Goal: Check status

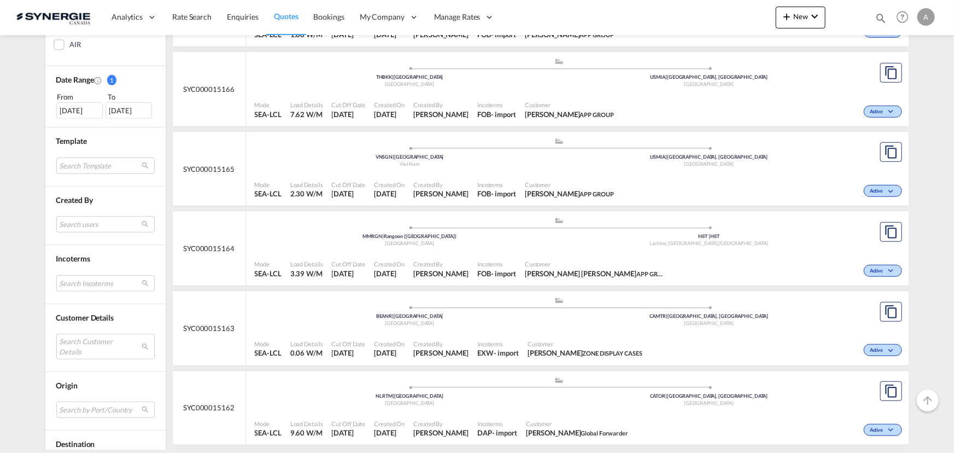
scroll to position [447, 0]
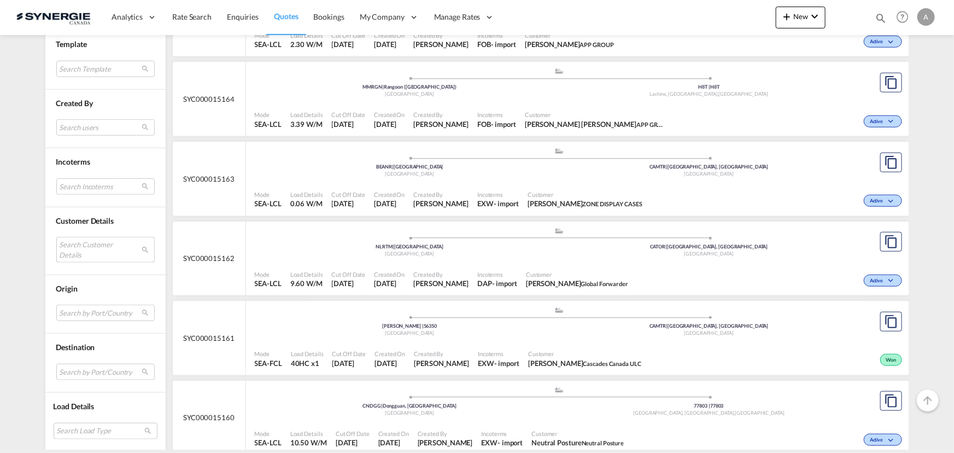
click at [82, 245] on md-select "Search Customer Details user name user dilara Aksu [EMAIL_ADDRESS][DOMAIN_NAME]…" at bounding box center [105, 249] width 98 height 25
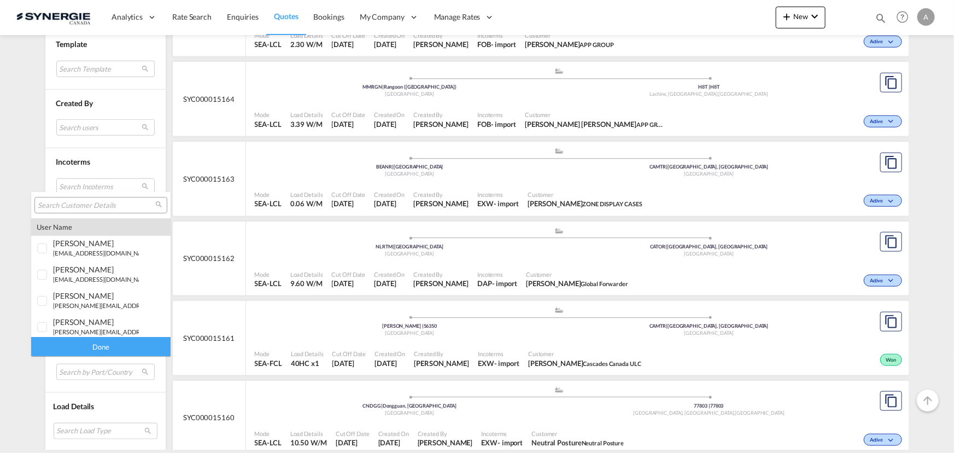
click at [89, 208] on input "search" at bounding box center [97, 206] width 118 height 10
type input "phoenicia"
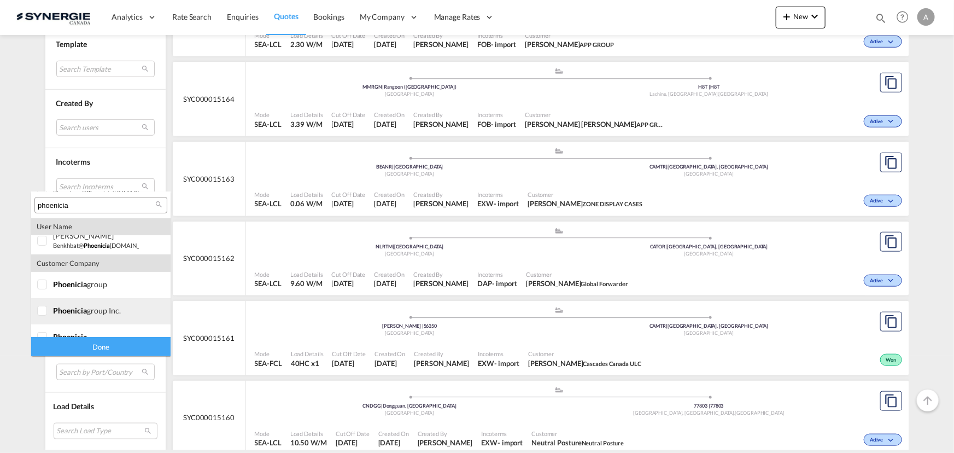
scroll to position [100, 0]
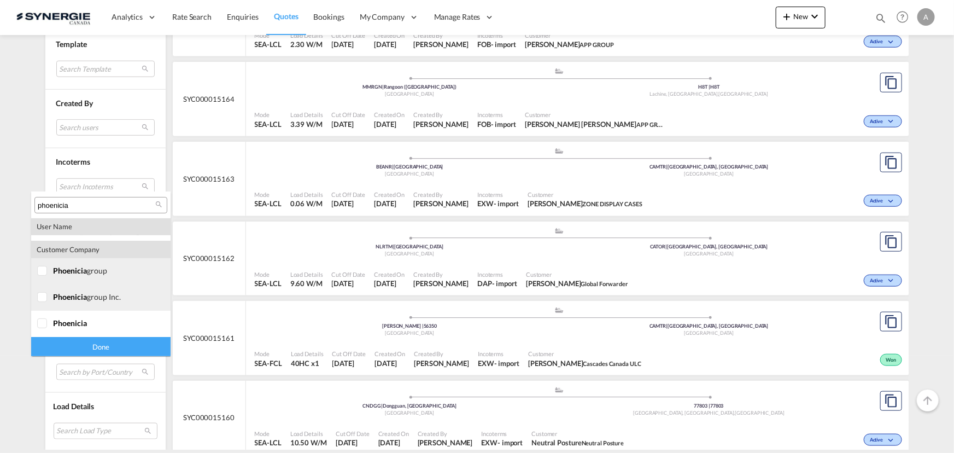
drag, startPoint x: 55, startPoint y: 262, endPoint x: 57, endPoint y: 296, distance: 33.4
click at [55, 262] on md-option "company phoenicia group" at bounding box center [100, 271] width 139 height 26
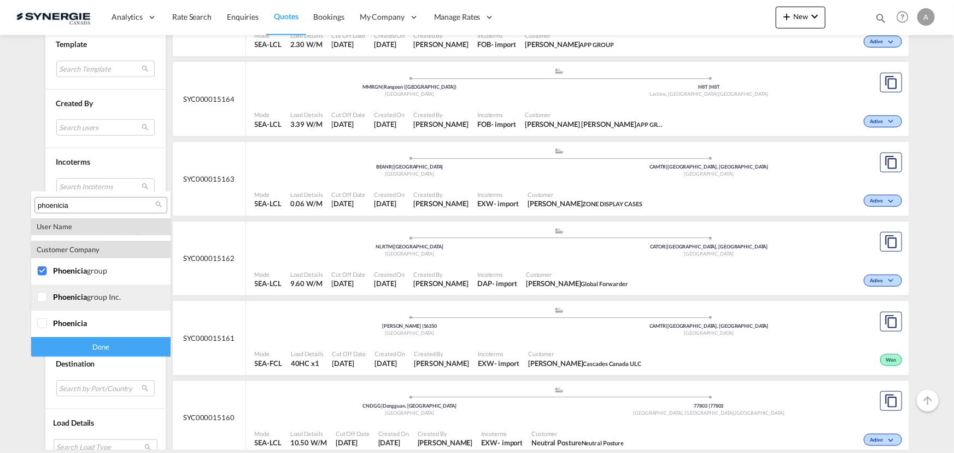
click at [56, 298] on span "phoenicia" at bounding box center [70, 296] width 34 height 9
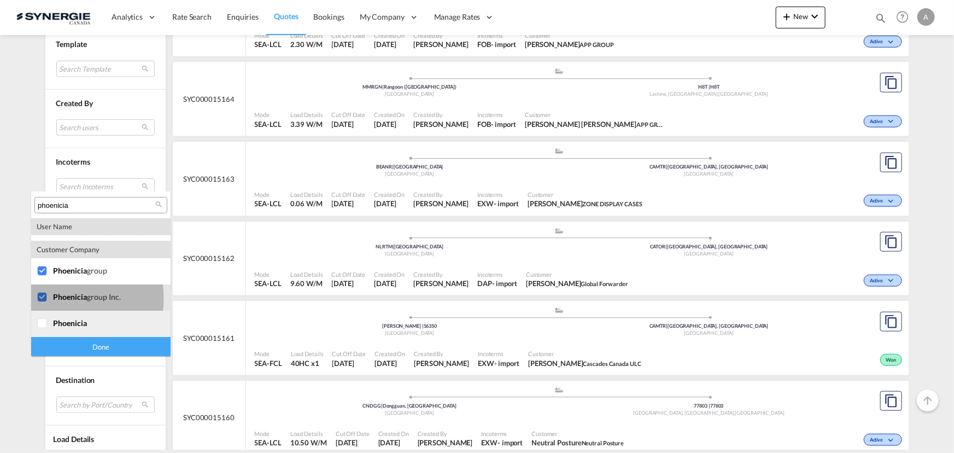
click at [55, 318] on span "phoenicia" at bounding box center [70, 322] width 34 height 9
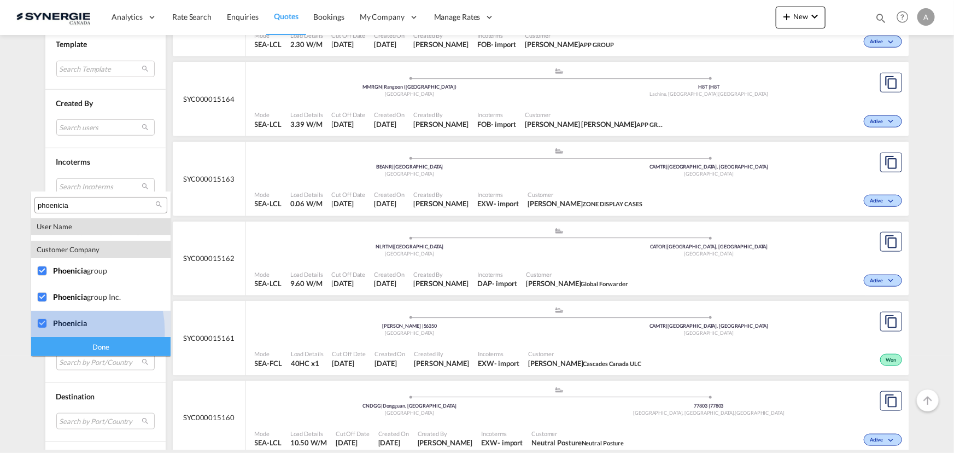
drag, startPoint x: 57, startPoint y: 330, endPoint x: 116, endPoint y: 383, distance: 78.9
click at [59, 330] on md-option "company phoenicia" at bounding box center [100, 323] width 139 height 26
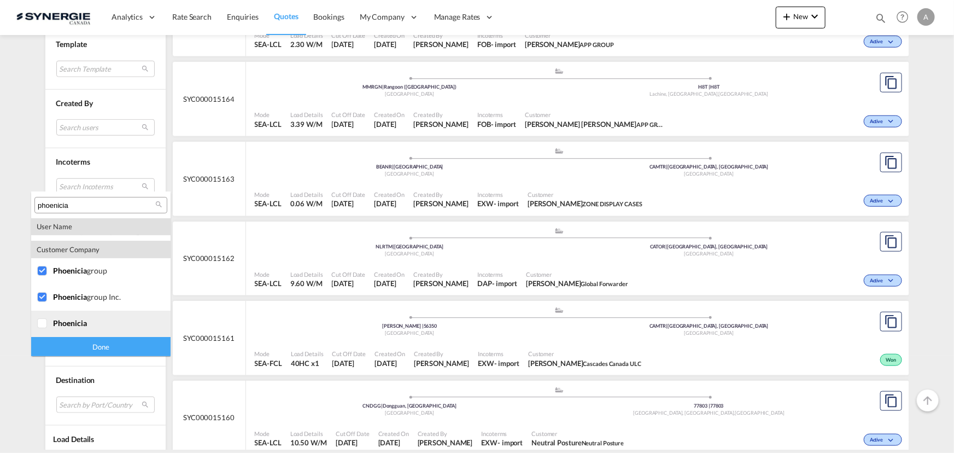
click at [70, 327] on md-option "company phoenicia" at bounding box center [100, 323] width 139 height 26
click at [79, 346] on div "Done" at bounding box center [100, 346] width 139 height 19
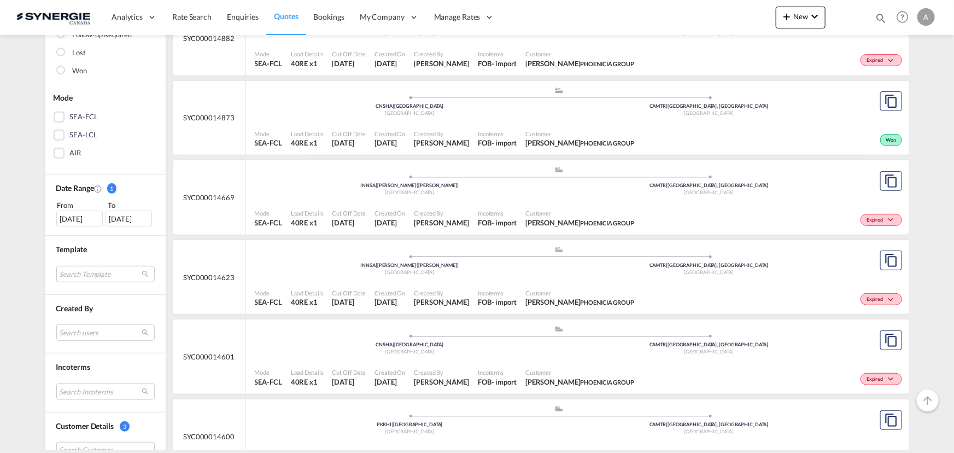
scroll to position [0, 0]
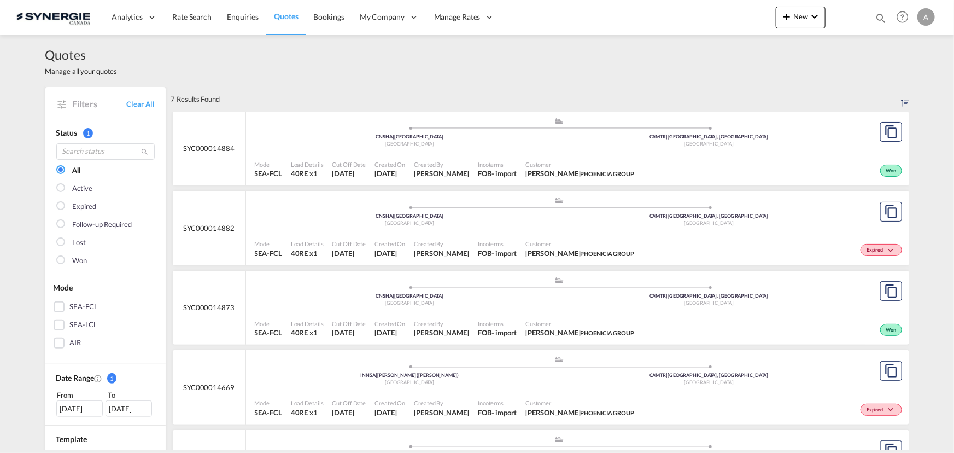
click at [511, 150] on div ".a{fill:#aaa8ad;} .a{fill:#aaa8ad;} CNSHA | Shanghai China CAMTR | Montreal, QC…" at bounding box center [559, 135] width 609 height 36
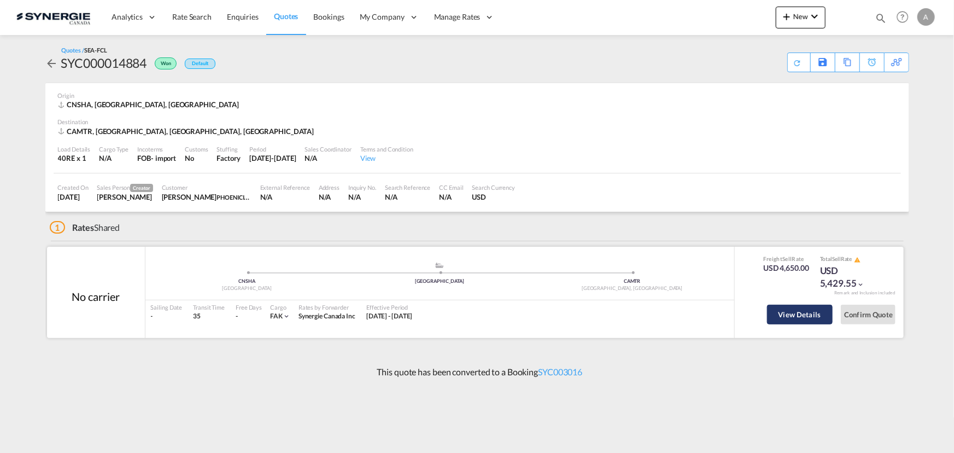
click at [805, 316] on button "View Details" at bounding box center [800, 314] width 66 height 20
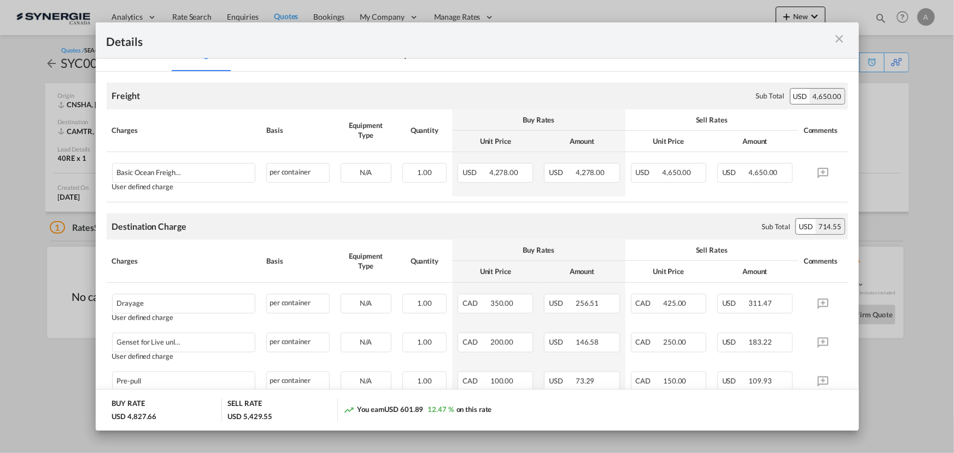
scroll to position [149, 0]
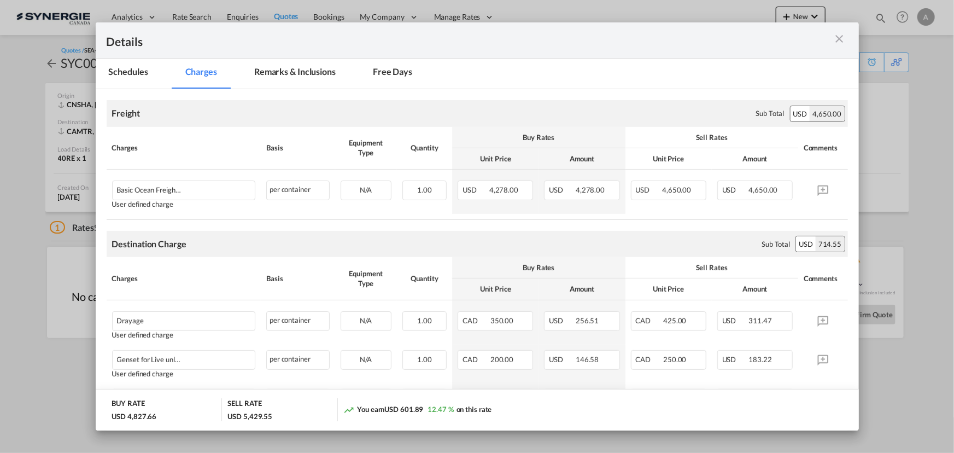
drag, startPoint x: 841, startPoint y: 37, endPoint x: 689, endPoint y: 80, distance: 157.8
click at [841, 37] on md-icon "icon-close m-3 fg-AAA8AD cursor" at bounding box center [839, 38] width 13 height 13
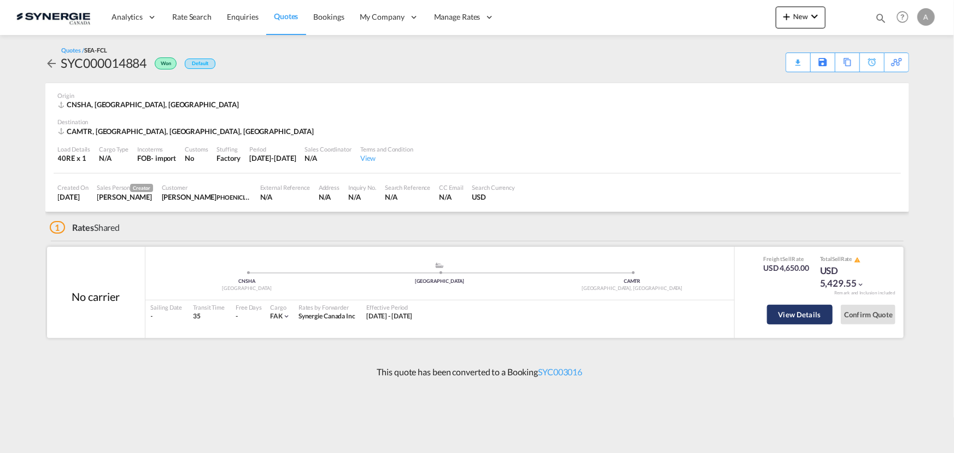
click at [806, 312] on button "View Details" at bounding box center [800, 314] width 66 height 20
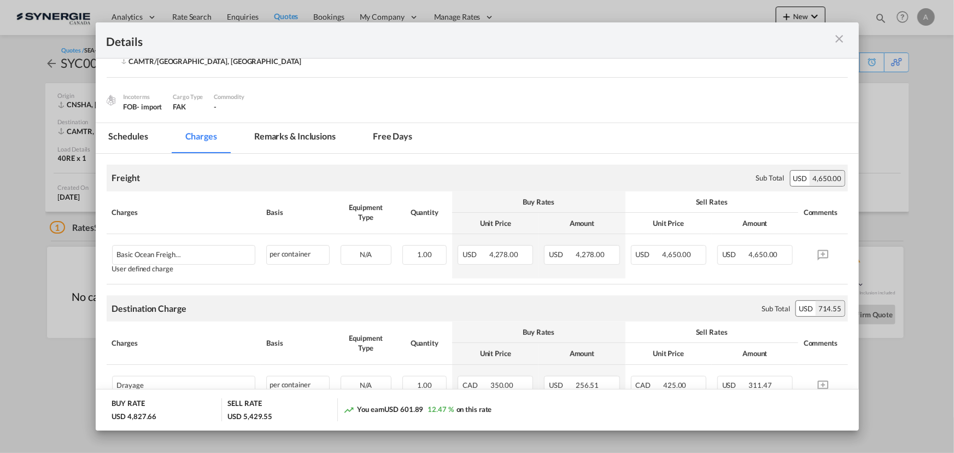
scroll to position [99, 0]
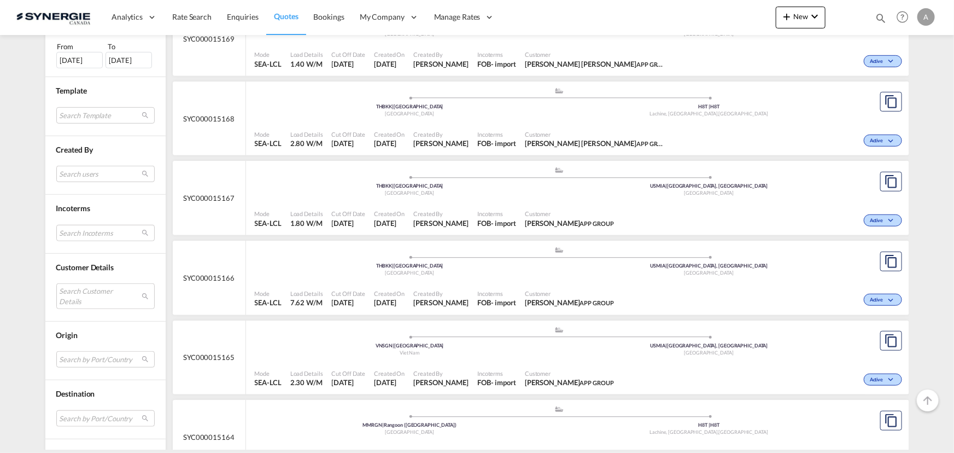
scroll to position [348, 0]
click at [99, 289] on md-select "Search Customer Details user name user dilara Aksu d.aksu@ctfglobal.com | ctf g…" at bounding box center [105, 296] width 98 height 25
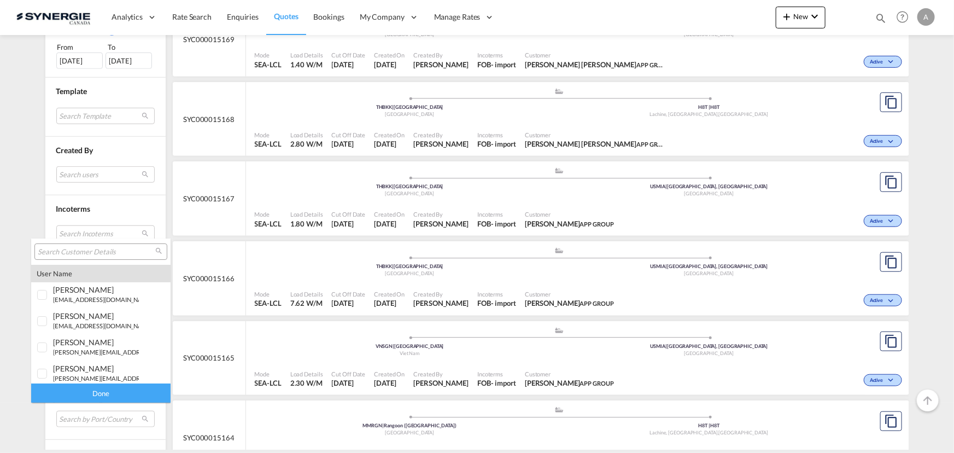
click at [75, 249] on input "search" at bounding box center [97, 252] width 118 height 10
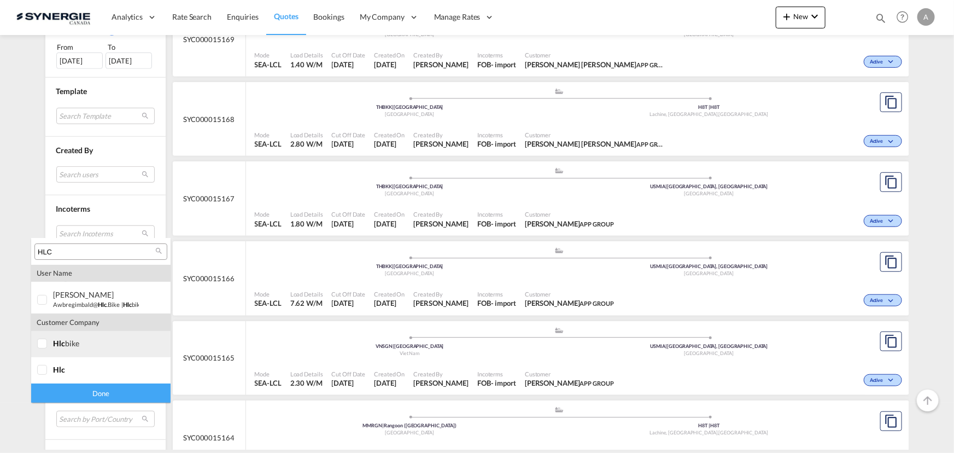
type input "HLC"
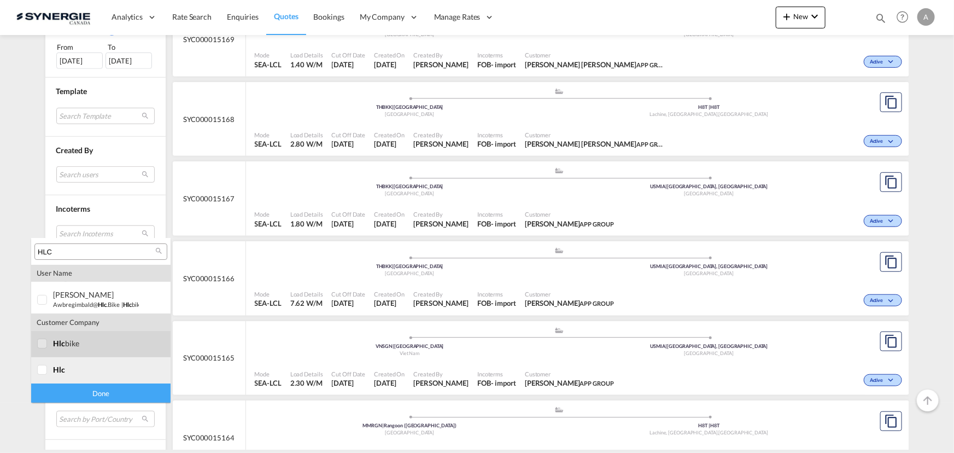
drag, startPoint x: 49, startPoint y: 338, endPoint x: 48, endPoint y: 370, distance: 31.7
click at [48, 339] on div at bounding box center [42, 343] width 11 height 11
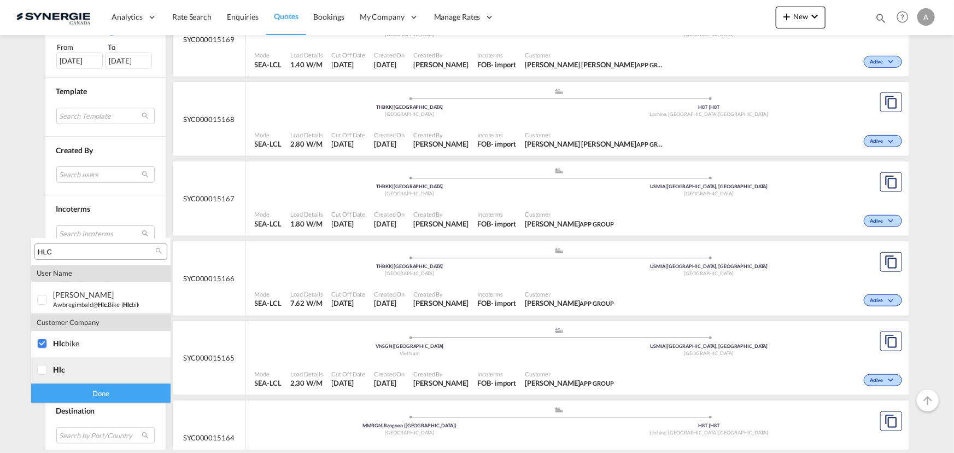
click at [48, 371] on div at bounding box center [42, 370] width 11 height 11
click at [98, 396] on div "Done" at bounding box center [100, 392] width 139 height 19
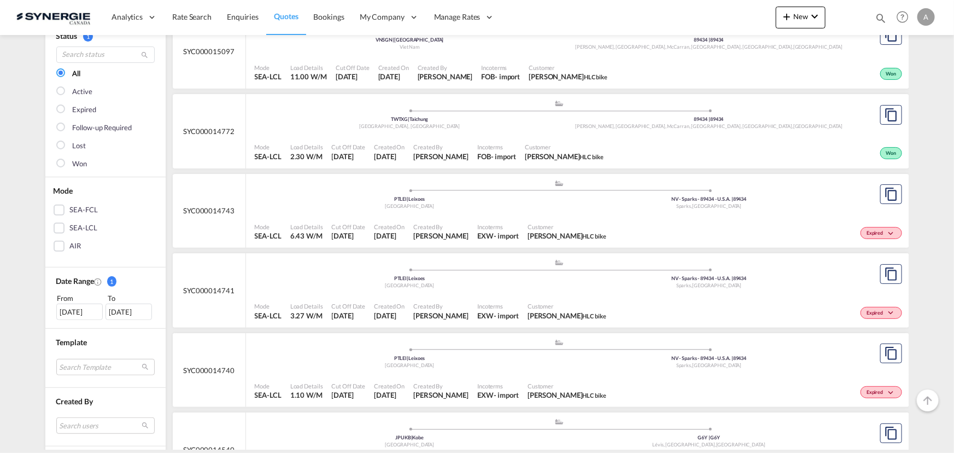
scroll to position [99, 0]
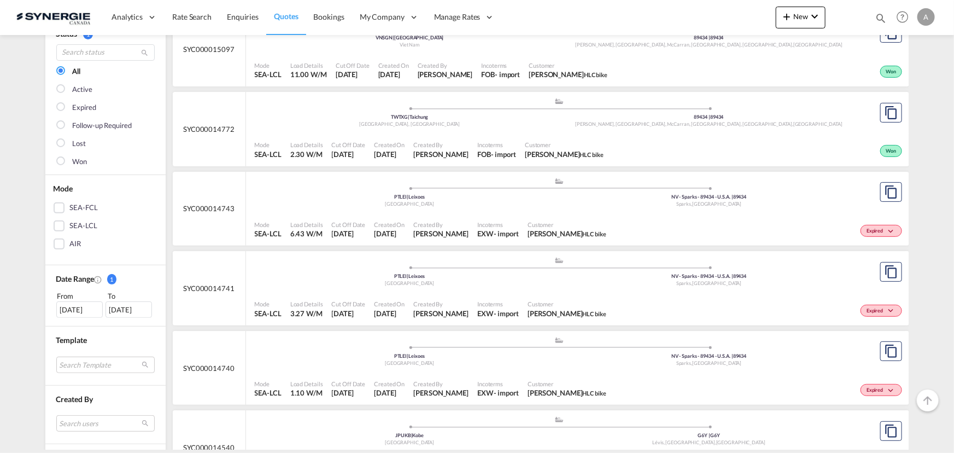
click at [27, 262] on div "Quotes Manage all your quotes Filters Clear All Status 1 All Active Expired Fol…" at bounding box center [477, 242] width 954 height 414
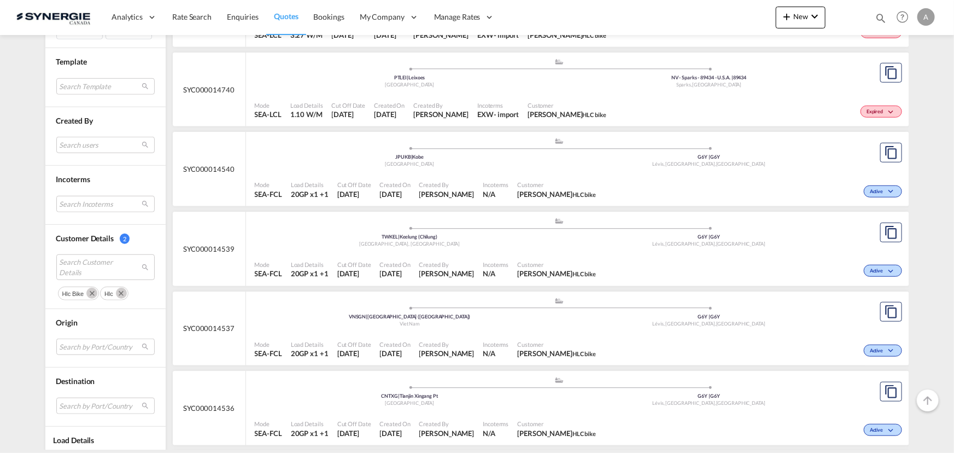
scroll to position [397, 0]
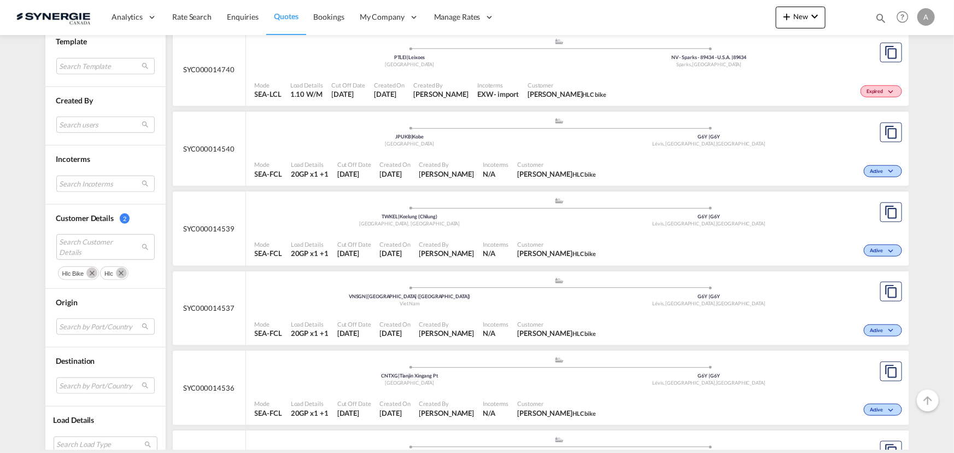
click at [87, 269] on md-icon "Remove" at bounding box center [91, 272] width 11 height 11
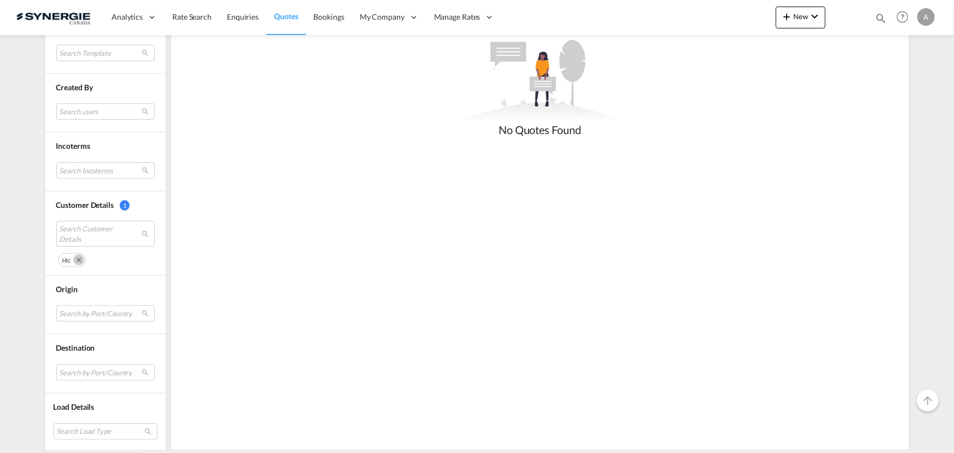
click at [76, 257] on md-icon "Remove" at bounding box center [78, 259] width 11 height 11
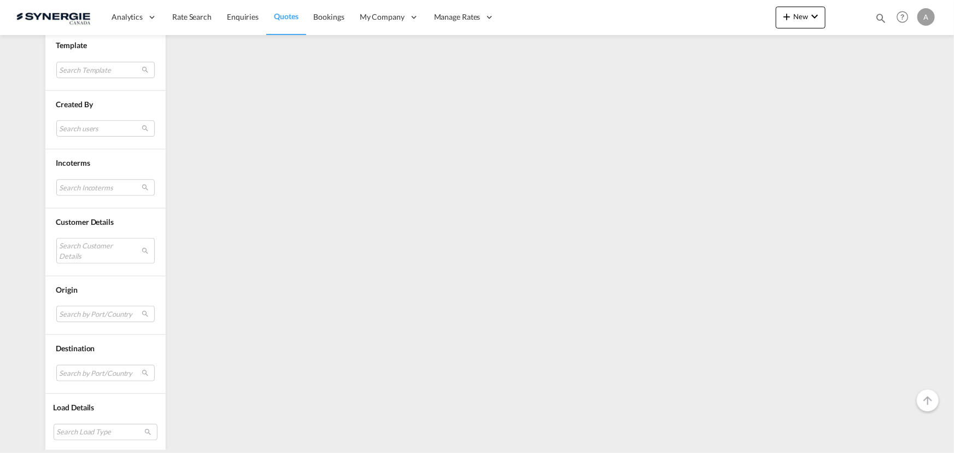
scroll to position [394, 0]
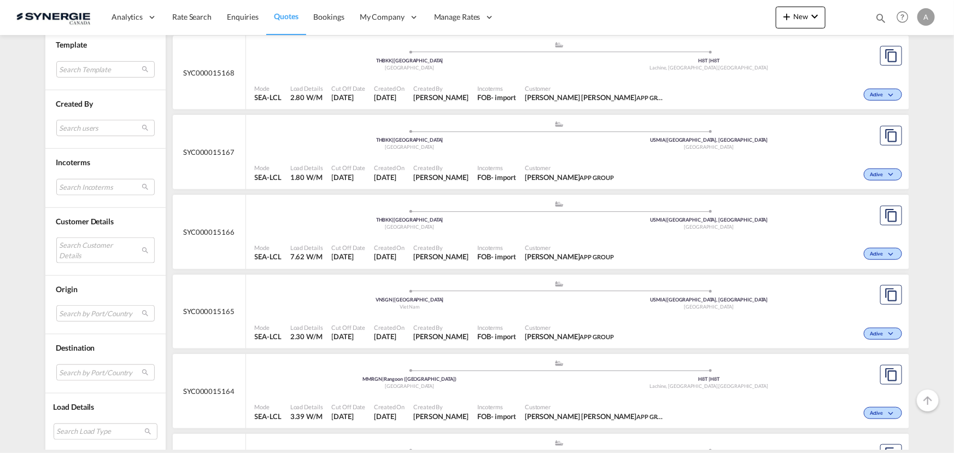
click at [82, 250] on md-select "Search Customer Details" at bounding box center [105, 249] width 98 height 25
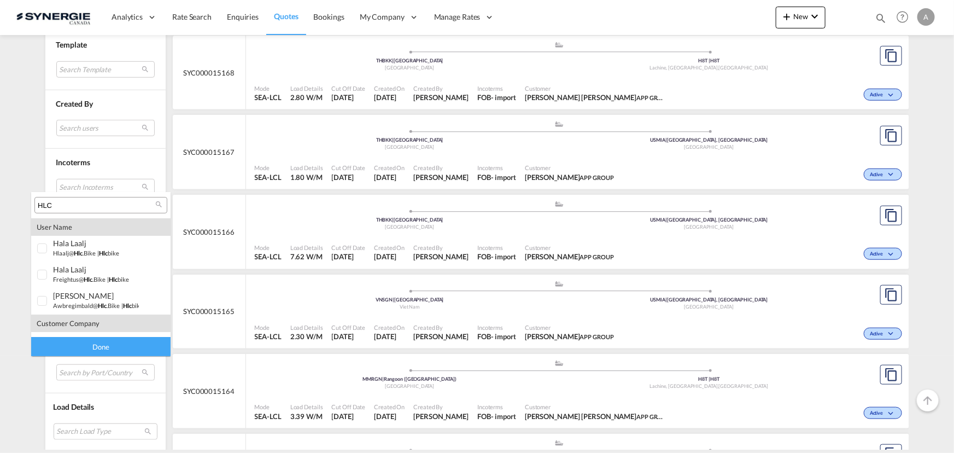
click at [97, 207] on input "HLC" at bounding box center [97, 206] width 118 height 10
type input "flo"
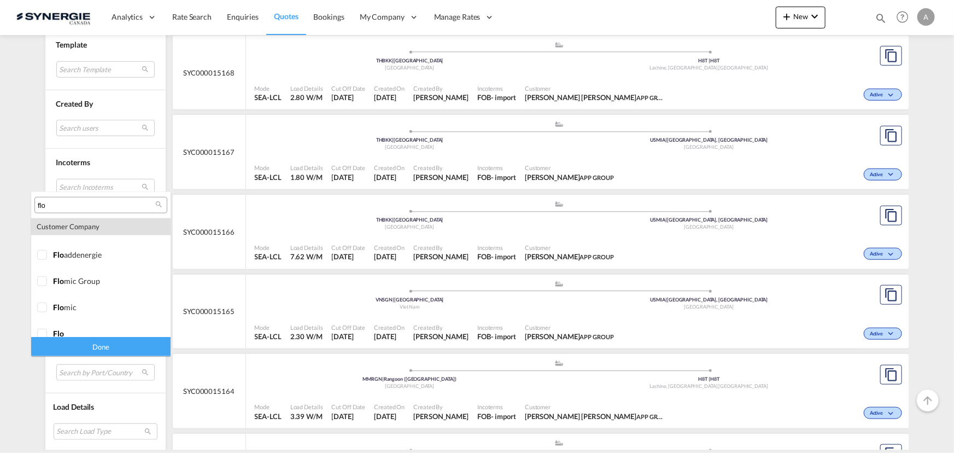
scroll to position [677, 0]
click at [45, 301] on div at bounding box center [42, 297] width 11 height 11
click at [65, 342] on div "Done" at bounding box center [100, 346] width 139 height 19
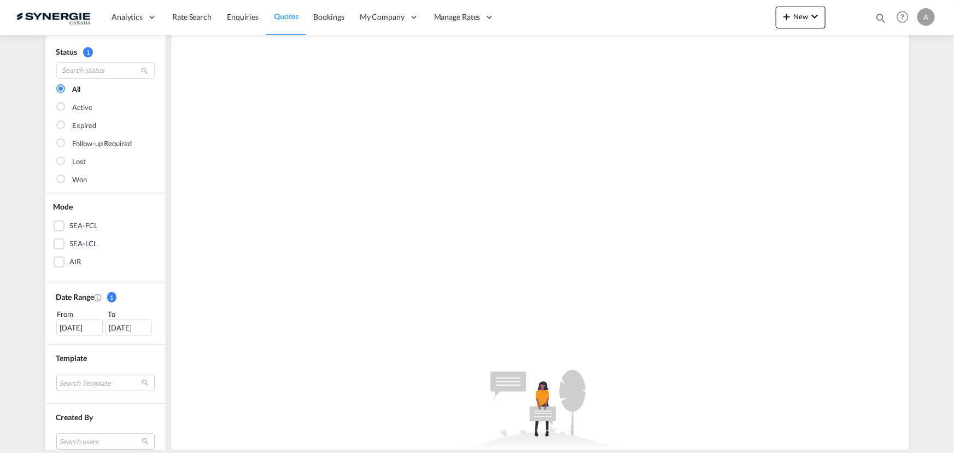
scroll to position [149, 0]
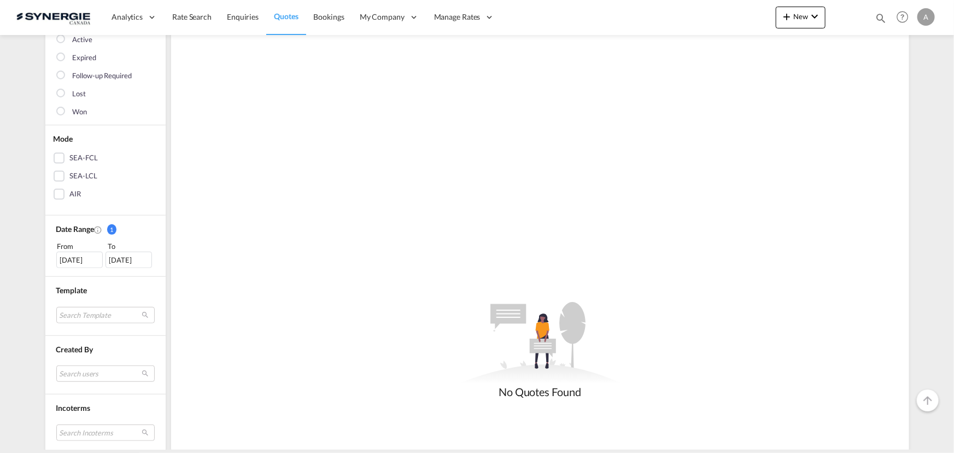
click at [71, 259] on div "01 Sep 2025" at bounding box center [79, 259] width 46 height 16
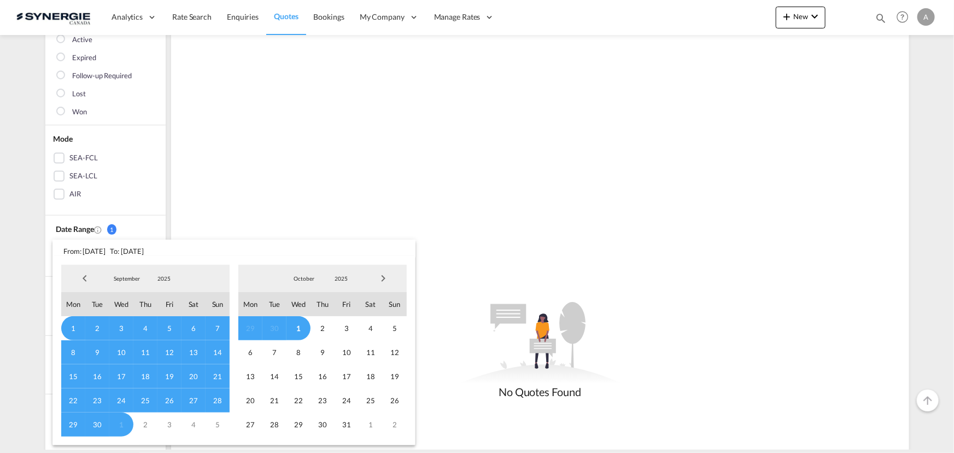
click at [161, 276] on span "2025" at bounding box center [163, 278] width 35 height 8
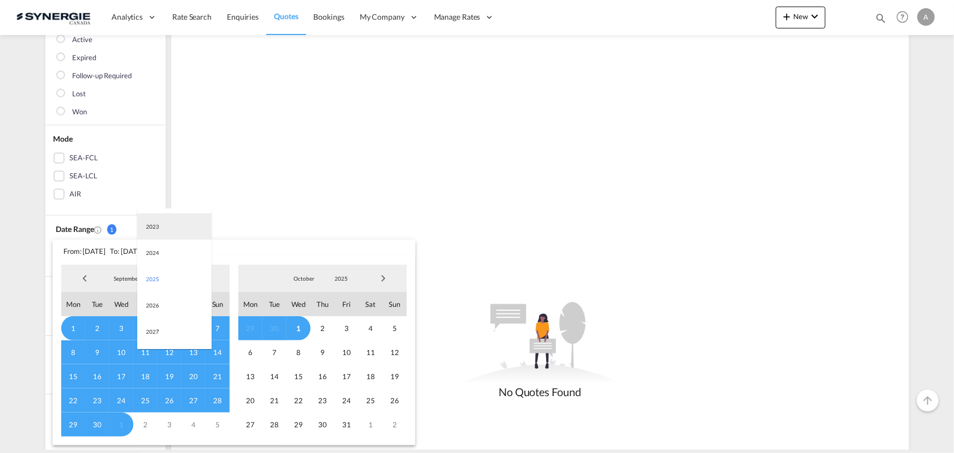
click at [161, 228] on md-option "2023" at bounding box center [174, 226] width 74 height 26
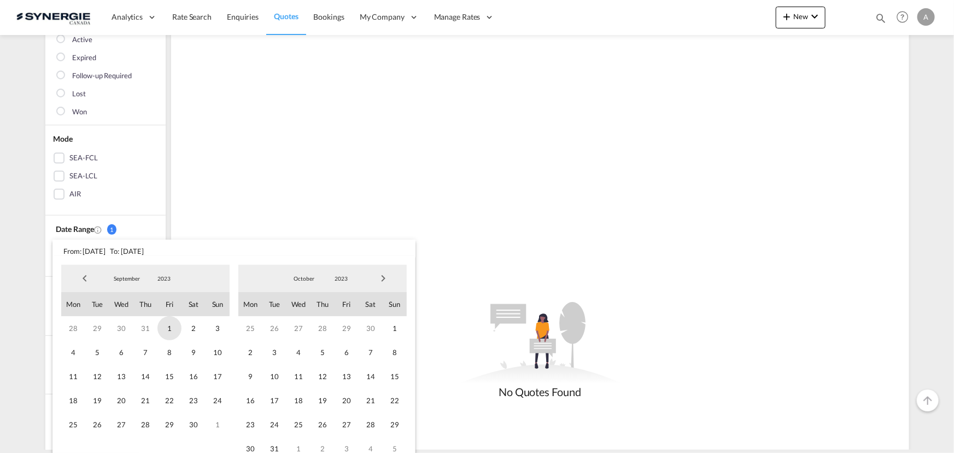
click at [165, 328] on span "1" at bounding box center [169, 328] width 24 height 24
click at [339, 278] on span "2023" at bounding box center [341, 278] width 35 height 8
click at [342, 330] on md-option "2025" at bounding box center [351, 331] width 74 height 26
click at [298, 333] on span "1" at bounding box center [298, 328] width 24 height 24
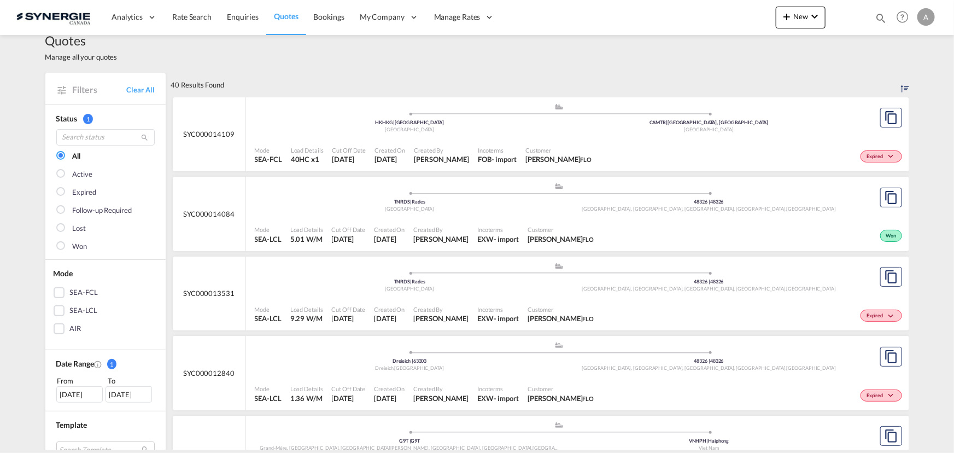
scroll to position [0, 0]
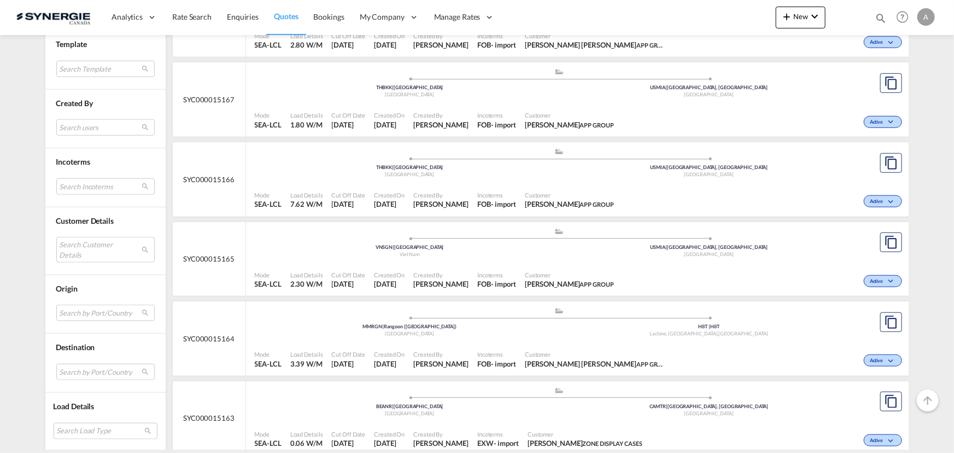
scroll to position [447, 0]
click at [87, 250] on md-select "Search Customer Details user name user dilara Aksu [EMAIL_ADDRESS][DOMAIN_NAME]…" at bounding box center [105, 249] width 98 height 25
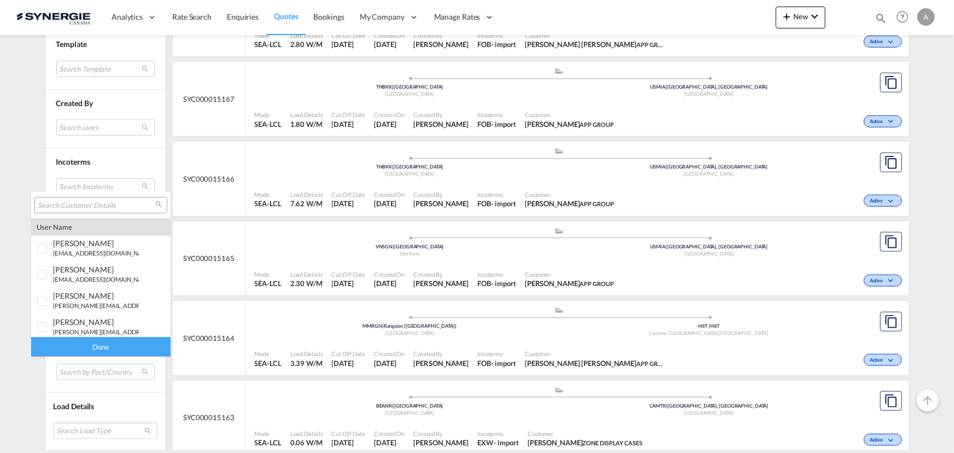
click at [85, 203] on input "search" at bounding box center [97, 206] width 118 height 10
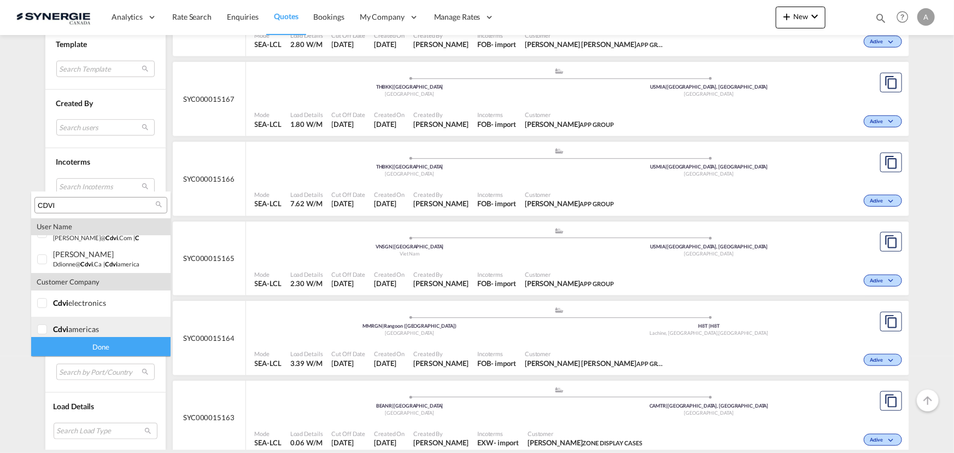
scroll to position [21, 0]
type input "CDVI"
click at [48, 303] on div at bounding box center [42, 297] width 11 height 11
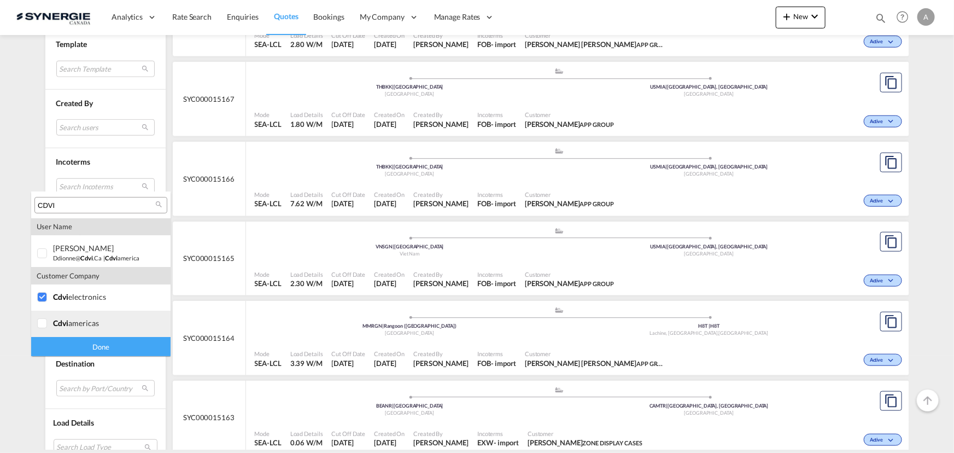
click at [48, 328] on div at bounding box center [42, 323] width 11 height 11
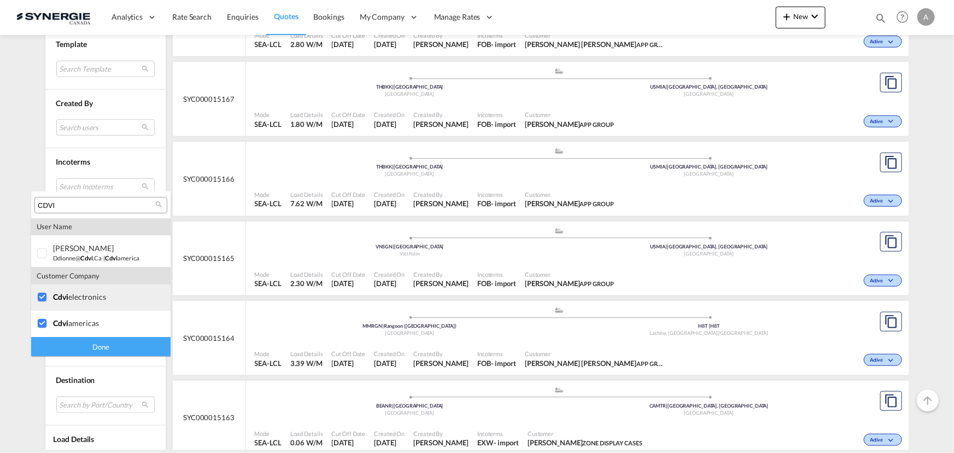
click at [55, 300] on span "cdvi" at bounding box center [60, 296] width 15 height 9
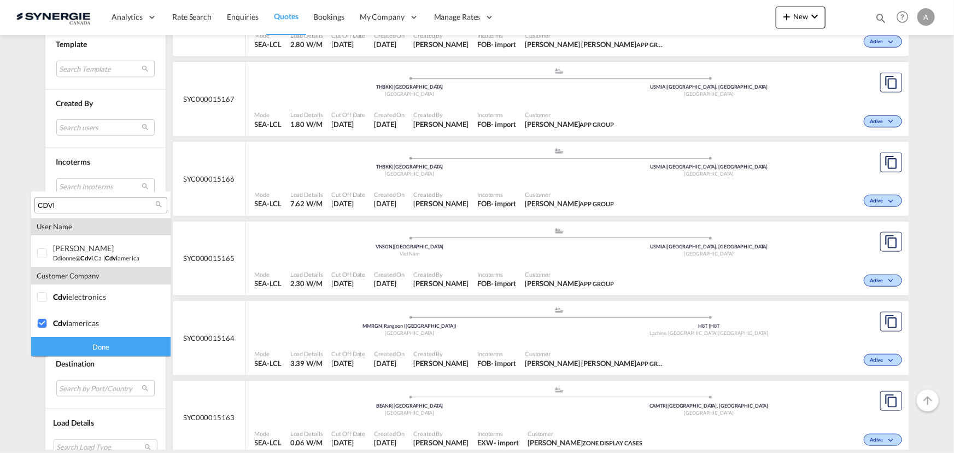
drag, startPoint x: 72, startPoint y: 345, endPoint x: 239, endPoint y: 220, distance: 208.8
click at [73, 345] on div "Done" at bounding box center [100, 346] width 139 height 19
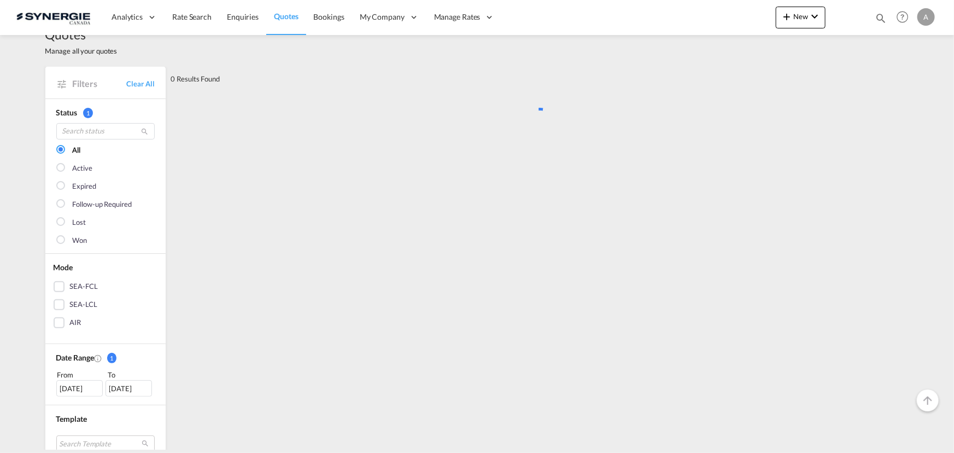
scroll to position [0, 0]
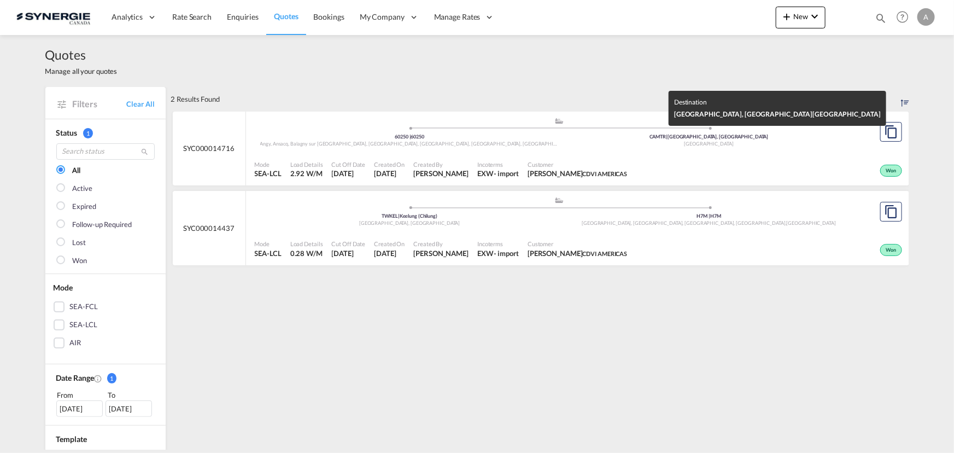
click at [569, 144] on div "[GEOGRAPHIC_DATA]" at bounding box center [709, 143] width 300 height 7
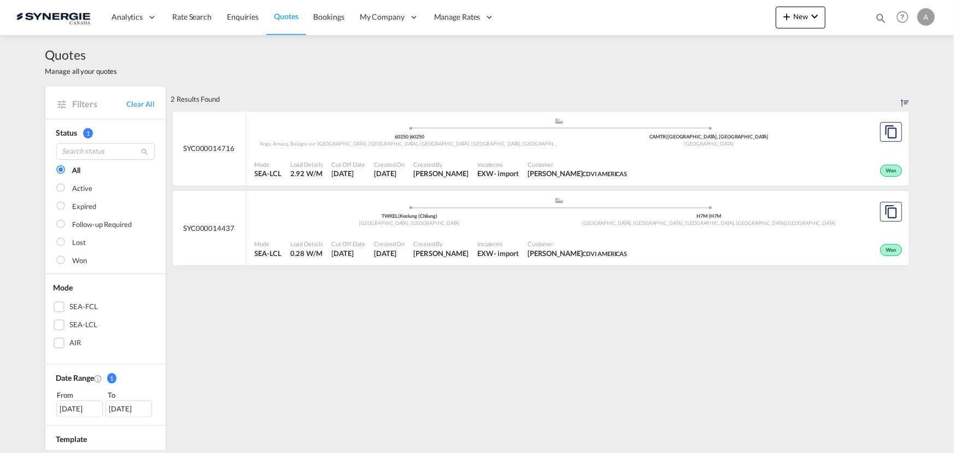
click at [881, 19] on md-icon "icon-magnify" at bounding box center [881, 18] width 12 height 12
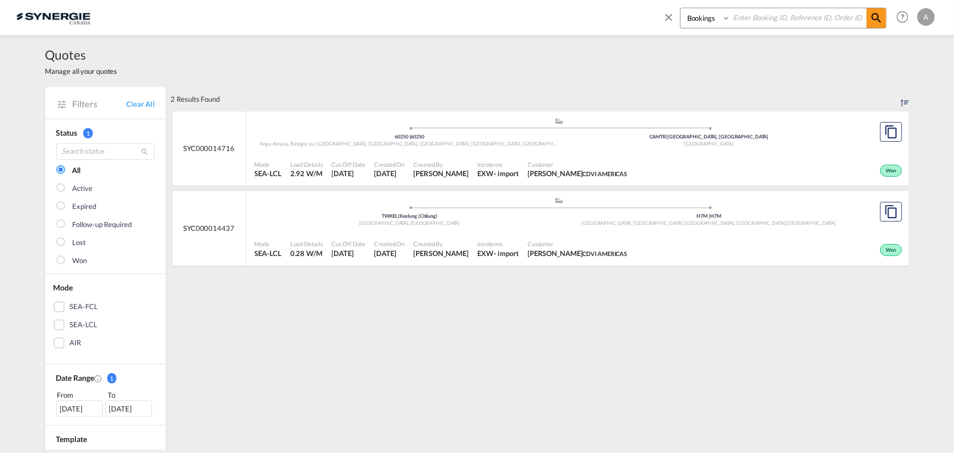
drag, startPoint x: 706, startPoint y: 16, endPoint x: 707, endPoint y: 27, distance: 11.0
click at [706, 16] on select "Bookings Quotes Enquiries" at bounding box center [706, 18] width 52 height 20
select select "Quotes"
click at [680, 8] on select "Bookings Quotes Enquiries" at bounding box center [706, 18] width 52 height 20
click at [742, 16] on input at bounding box center [798, 17] width 136 height 19
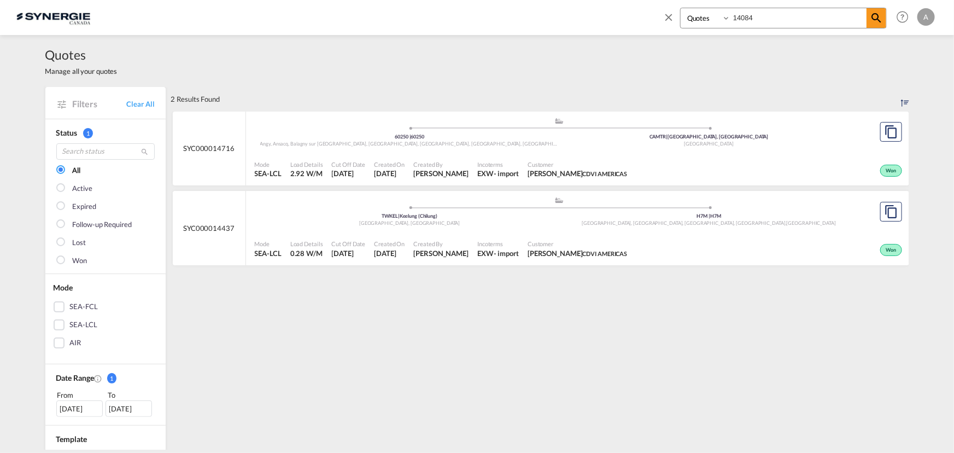
type input "14084"
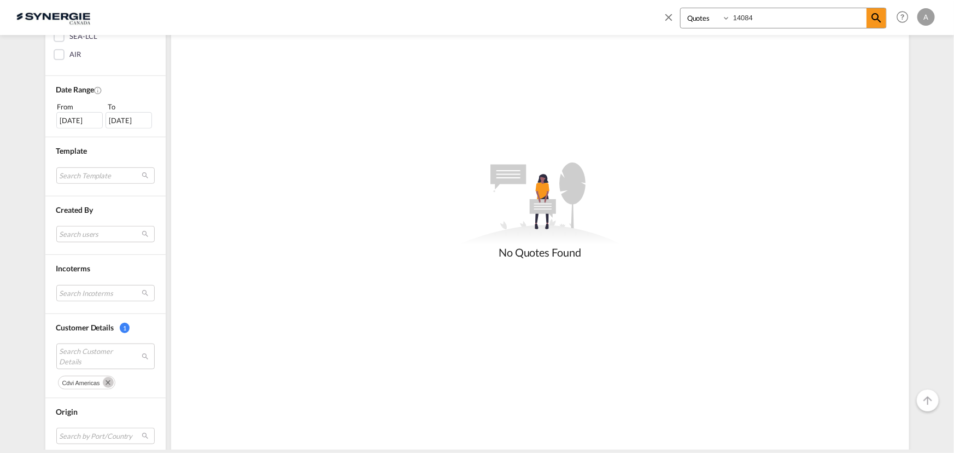
scroll to position [437, 0]
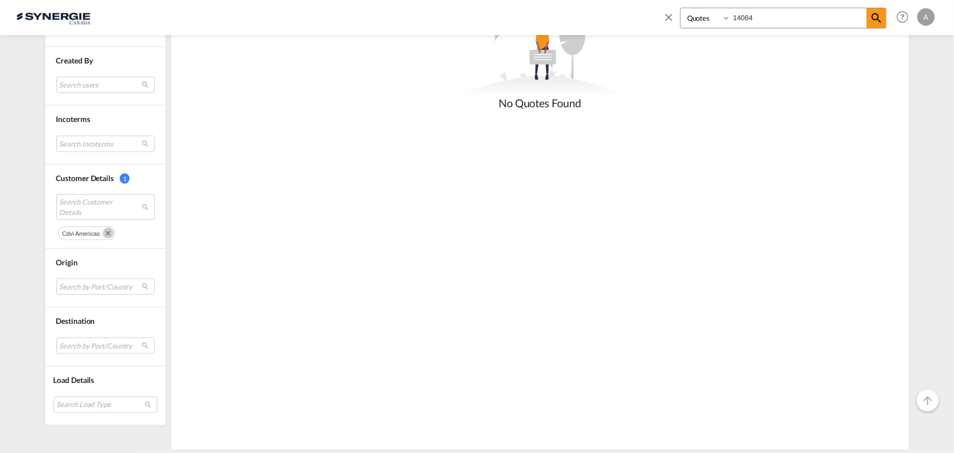
click at [104, 234] on md-icon "Remove" at bounding box center [108, 232] width 11 height 11
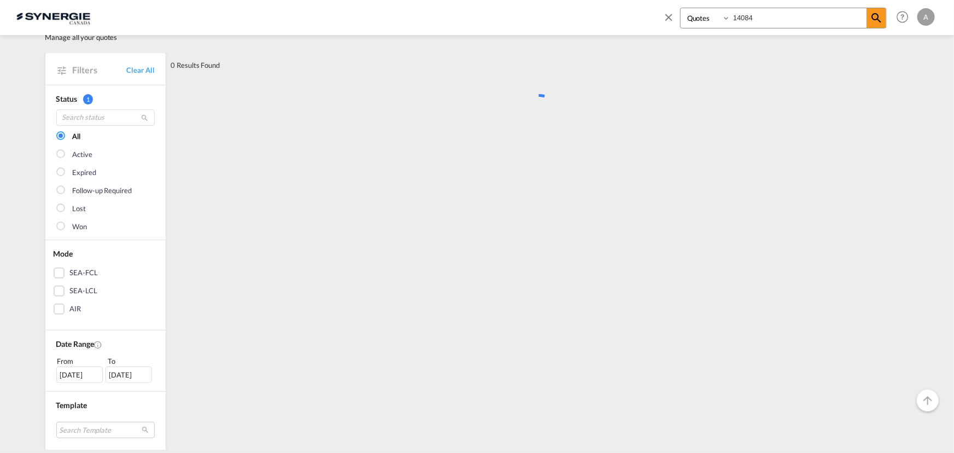
scroll to position [0, 0]
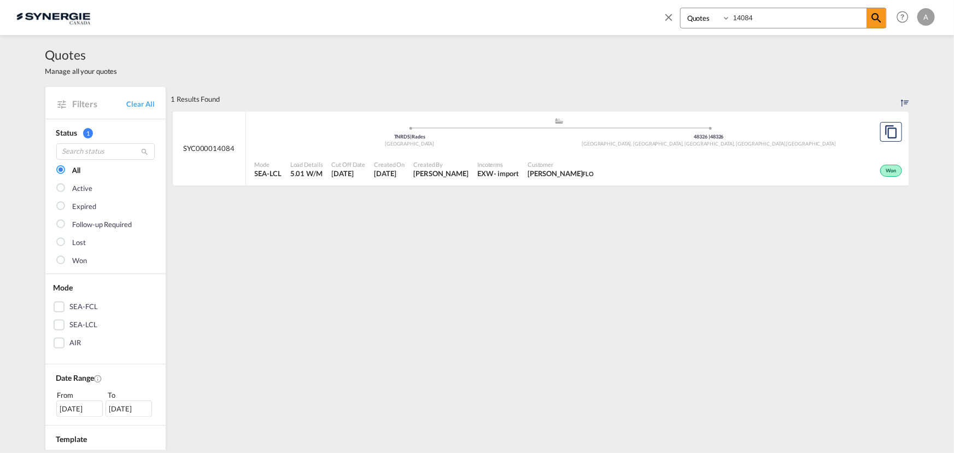
click at [579, 165] on span "Customer" at bounding box center [560, 164] width 66 height 8
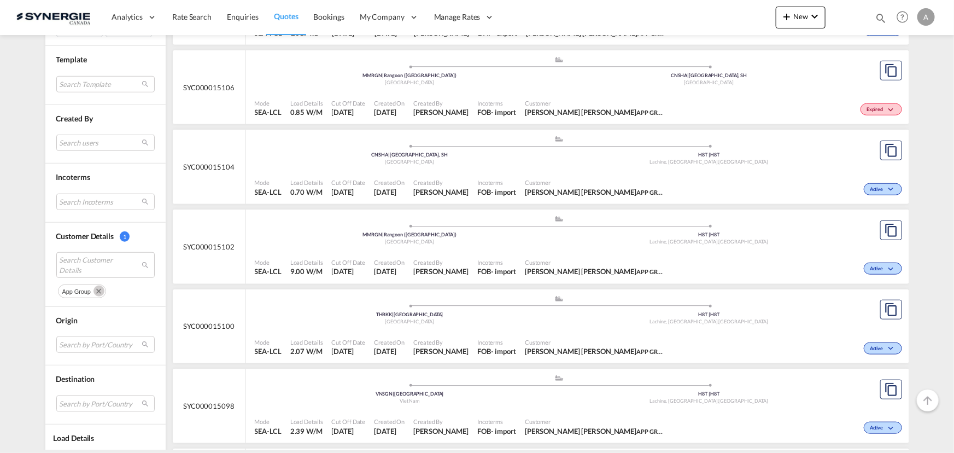
scroll to position [397, 0]
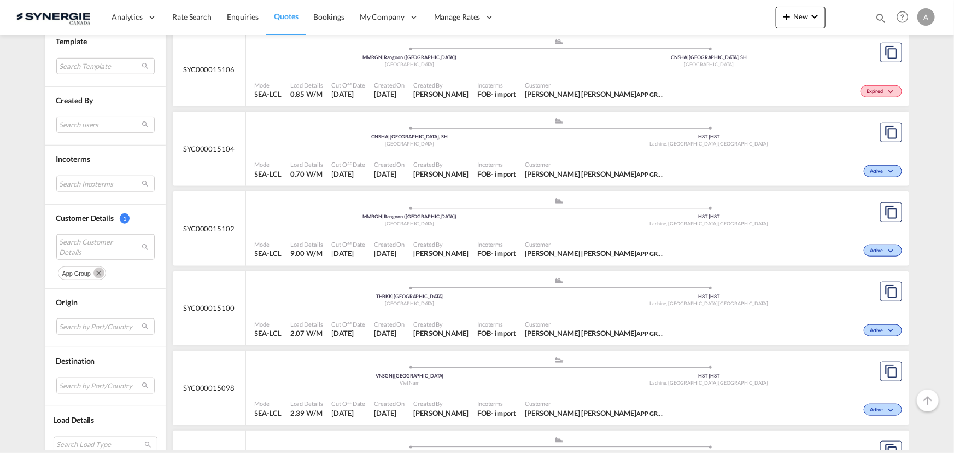
click at [96, 269] on md-icon "Remove" at bounding box center [98, 272] width 11 height 11
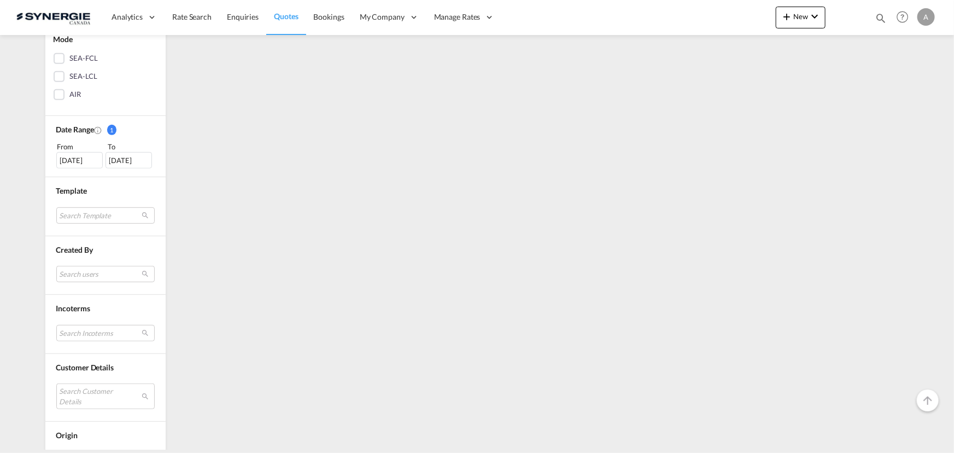
scroll to position [348, 0]
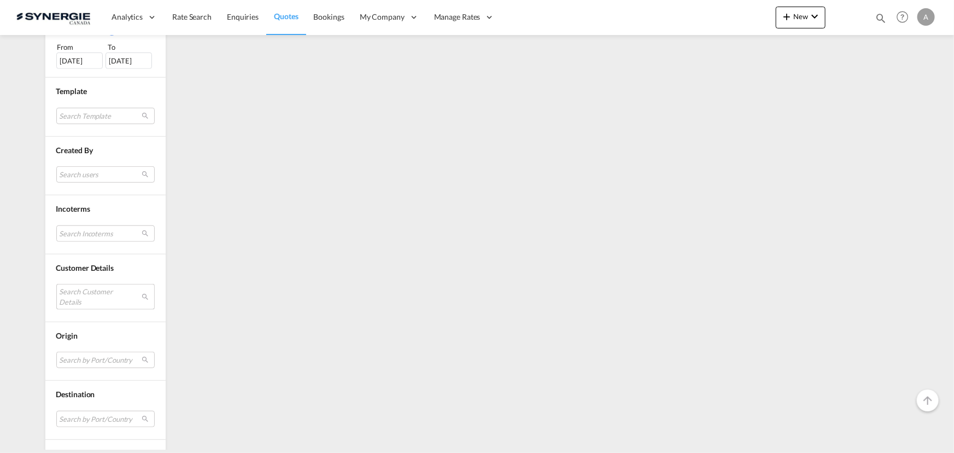
click at [77, 301] on md-select "Search Customer Details" at bounding box center [105, 296] width 98 height 25
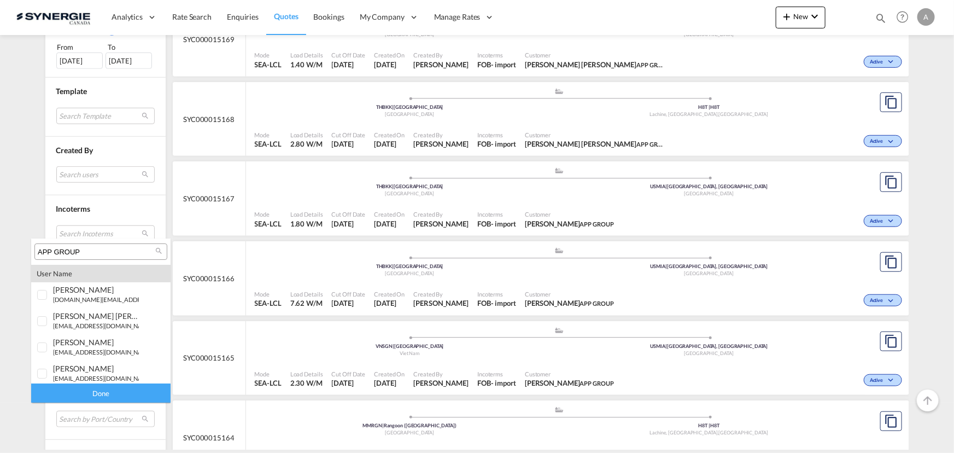
click at [97, 251] on input "APP GROUP" at bounding box center [97, 252] width 118 height 10
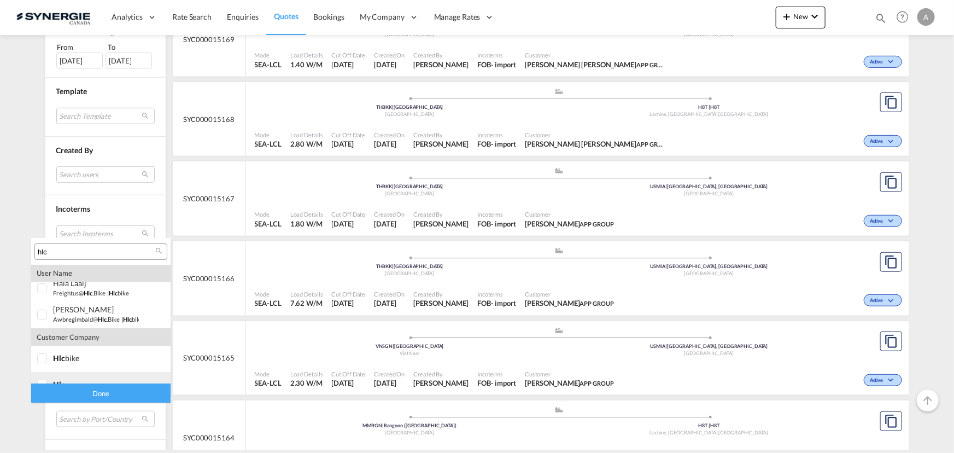
scroll to position [48, 0]
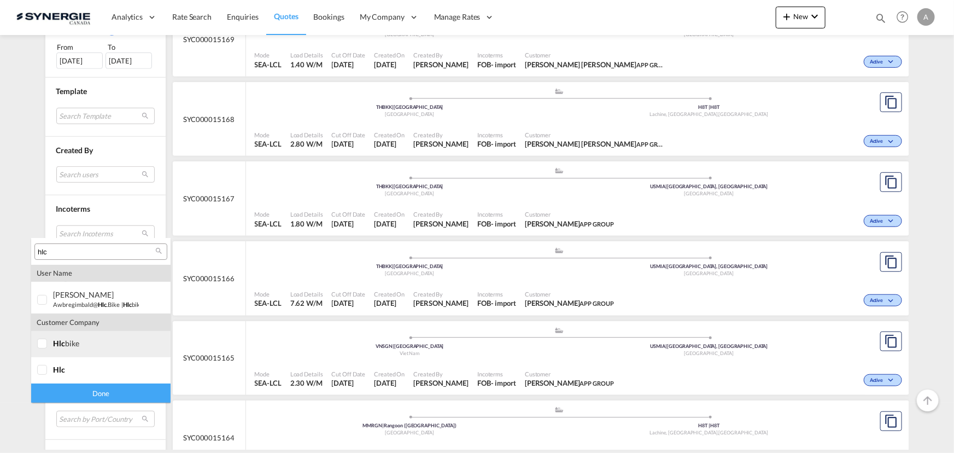
type input "hlc"
click at [47, 342] on div at bounding box center [42, 343] width 11 height 11
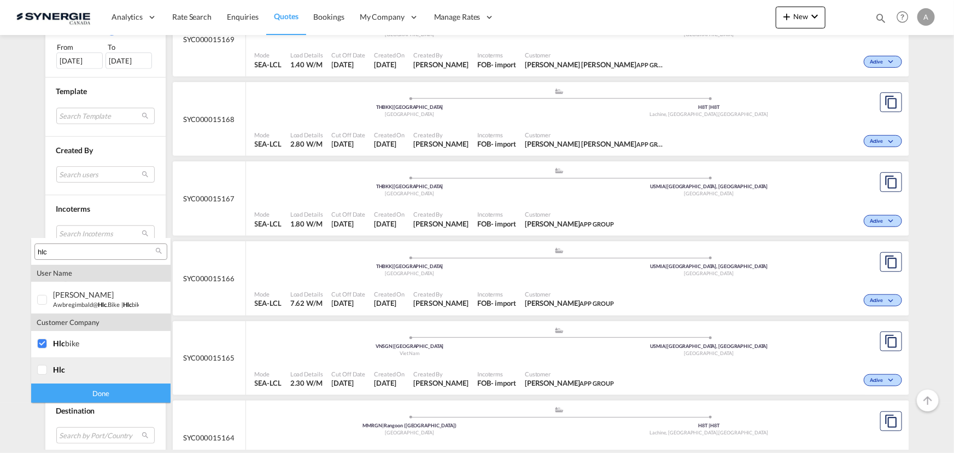
click at [48, 373] on div at bounding box center [42, 370] width 11 height 11
click at [77, 393] on div "Done" at bounding box center [100, 392] width 139 height 19
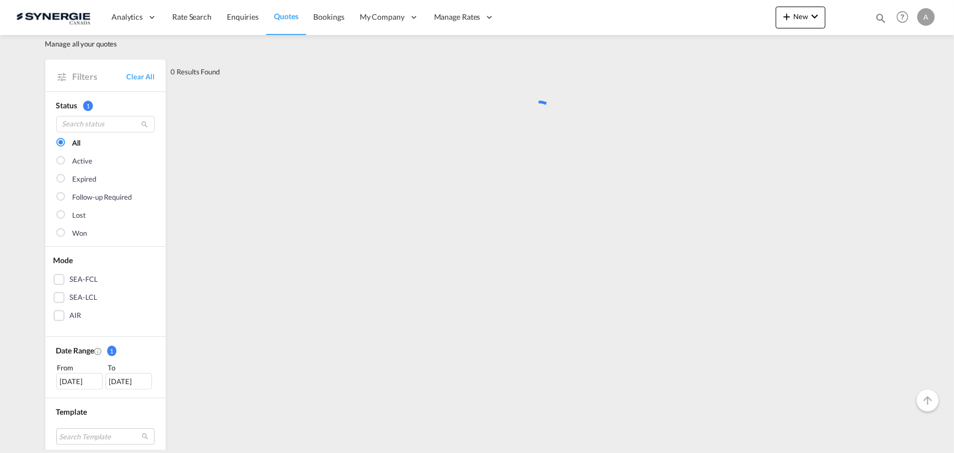
scroll to position [0, 0]
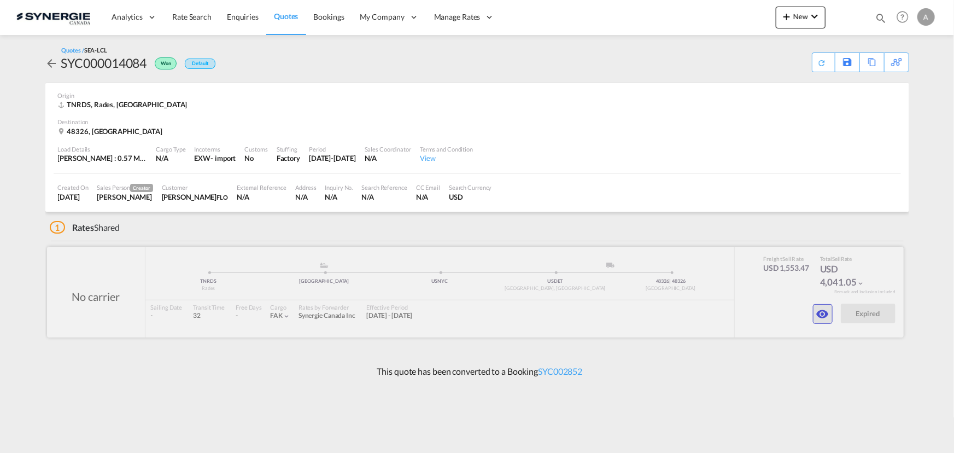
click at [819, 313] on md-icon "icon-eye" at bounding box center [822, 313] width 13 height 13
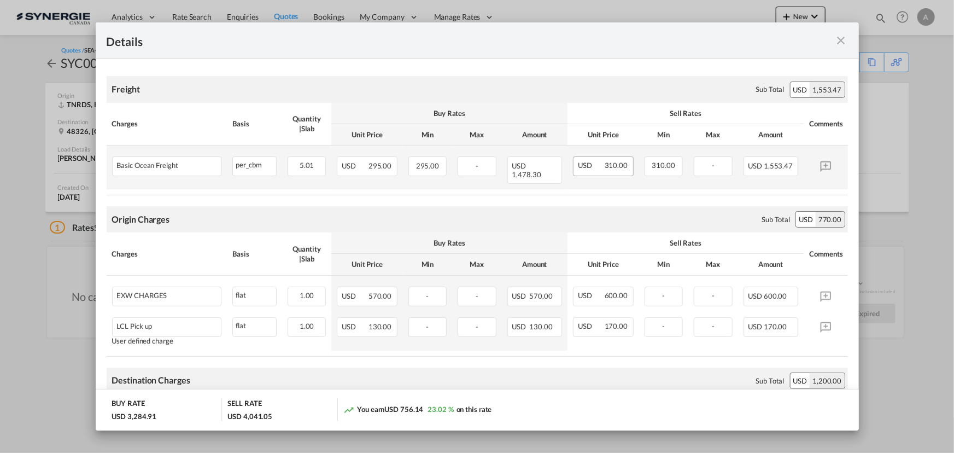
scroll to position [198, 0]
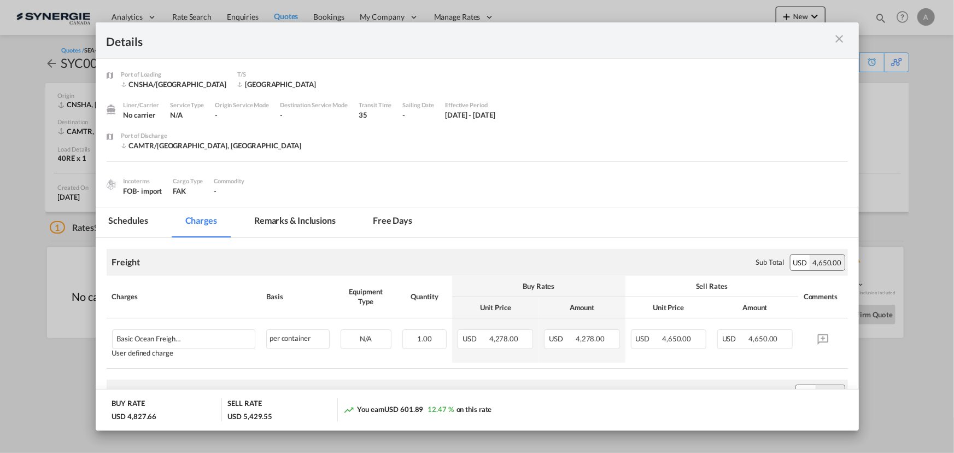
scroll to position [99, 0]
